Goal: Navigation & Orientation: Find specific page/section

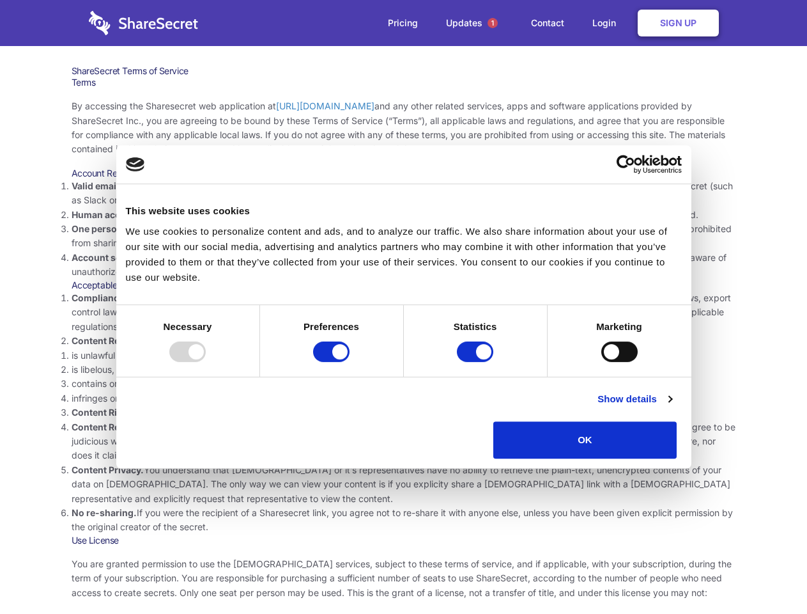
click at [403, 307] on li "Compliance with local laws and regulations. Your use of the Sharesecret must no…" at bounding box center [404, 312] width 665 height 43
click at [206, 362] on div at bounding box center [187, 351] width 36 height 20
click at [350, 362] on input "Preferences" at bounding box center [331, 351] width 36 height 20
checkbox input "false"
click at [477, 362] on input "Statistics" at bounding box center [475, 351] width 36 height 20
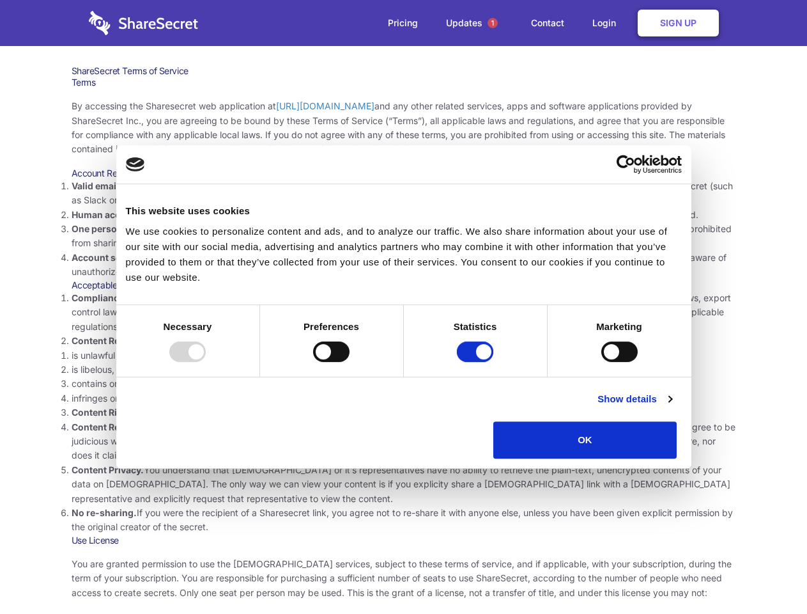
checkbox input "false"
click at [602, 362] on input "Marketing" at bounding box center [620, 351] width 36 height 20
checkbox input "true"
click at [672, 407] on link "Show details" at bounding box center [635, 398] width 74 height 15
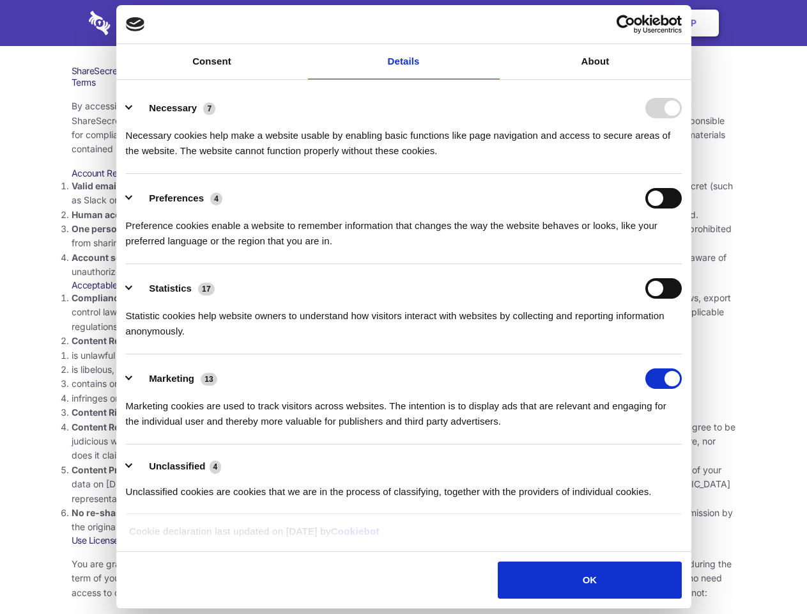
click at [688, 463] on ul "Necessary 7 Necessary cookies help make a website usable by enabling basic func…" at bounding box center [404, 299] width 568 height 431
click at [492, 23] on span "1" at bounding box center [493, 23] width 10 height 10
